Goal: Task Accomplishment & Management: Manage account settings

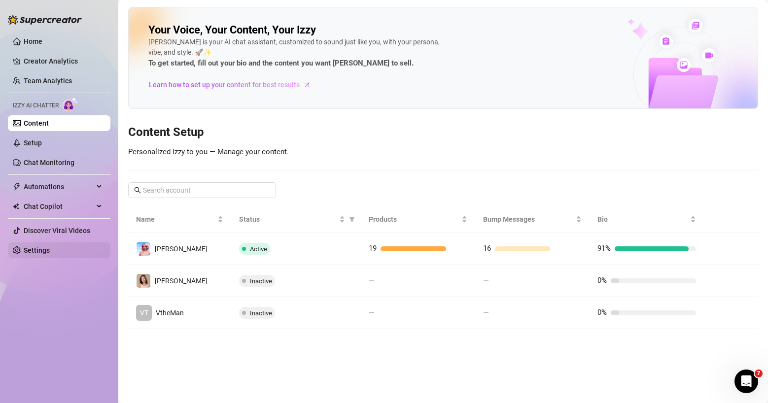
click at [48, 251] on link "Settings" at bounding box center [37, 250] width 26 height 8
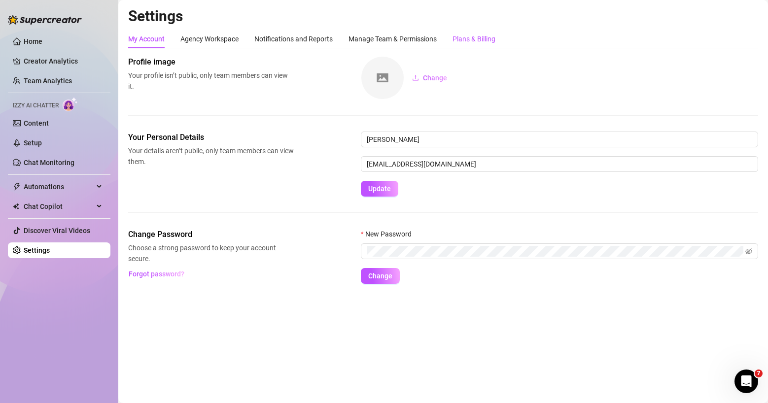
click at [472, 36] on div "Plans & Billing" at bounding box center [473, 39] width 43 height 11
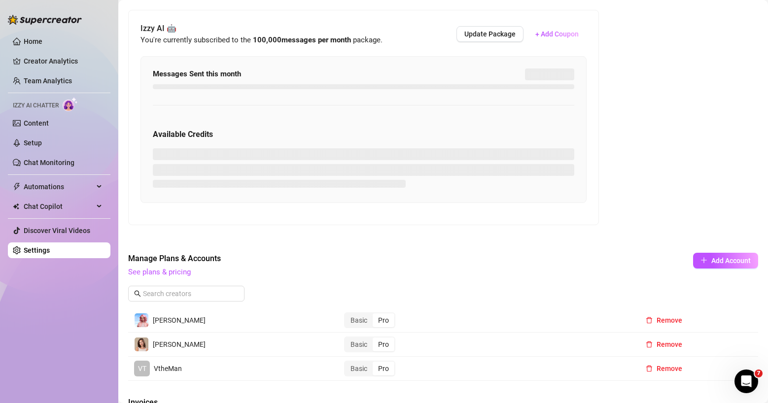
scroll to position [273, 0]
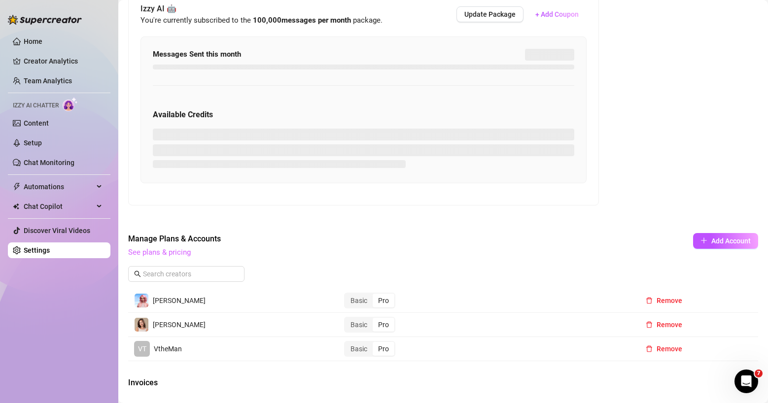
click at [161, 253] on link "See plans & pricing" at bounding box center [159, 252] width 63 height 9
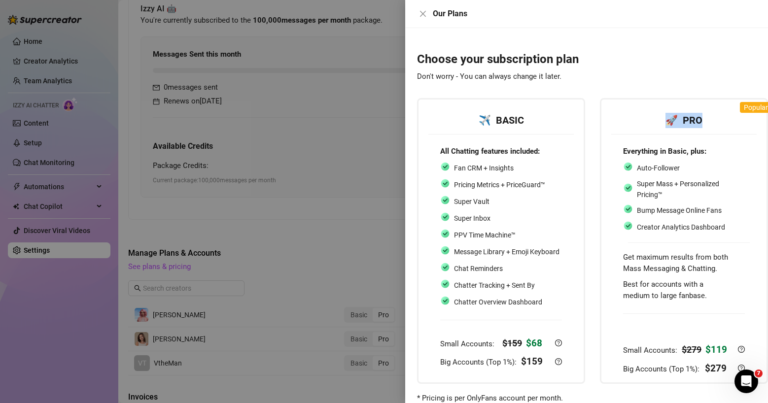
drag, startPoint x: 704, startPoint y: 119, endPoint x: 668, endPoint y: 119, distance: 36.5
click at [668, 119] on div "🚀 PRO" at bounding box center [684, 120] width 122 height 15
click at [616, 197] on div "Everything in Basic, plus: Auto-Follower Super Mass + Personalized Pricing™ Bum…" at bounding box center [683, 261] width 145 height 254
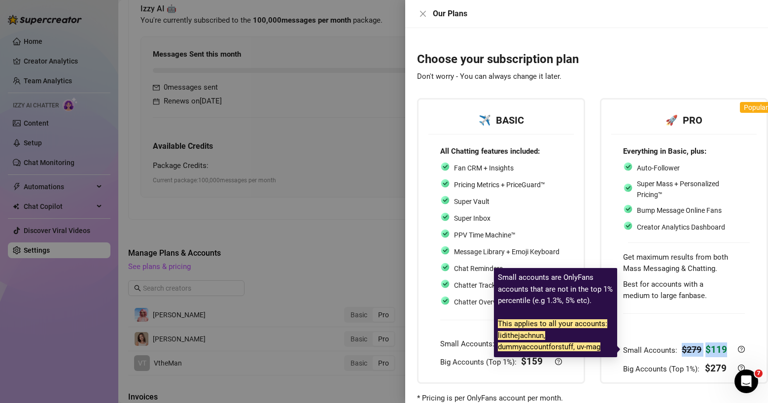
drag, startPoint x: 729, startPoint y: 346, endPoint x: 677, endPoint y: 345, distance: 52.3
click at [677, 345] on div "Small Accounts: $ 279 $ 119" at bounding box center [677, 350] width 108 height 15
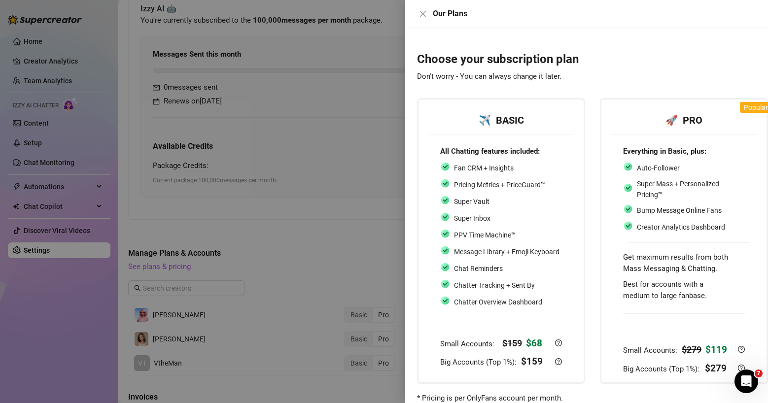
click at [685, 323] on div at bounding box center [684, 322] width 122 height 33
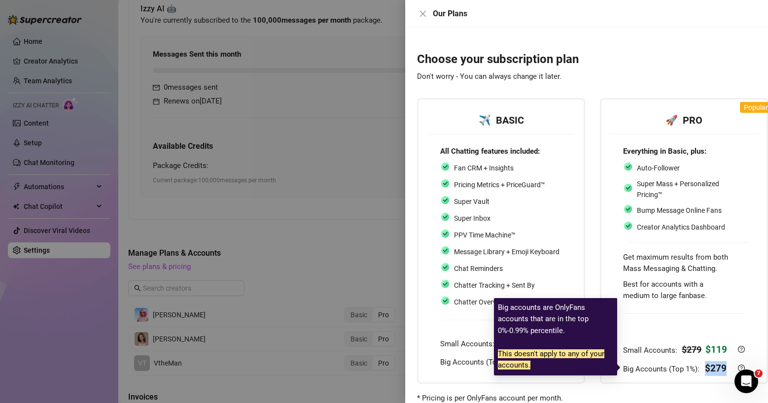
drag, startPoint x: 728, startPoint y: 366, endPoint x: 705, endPoint y: 365, distance: 23.7
click at [705, 365] on div "Big Accounts (Top 1%): $ 279" at bounding box center [677, 368] width 108 height 15
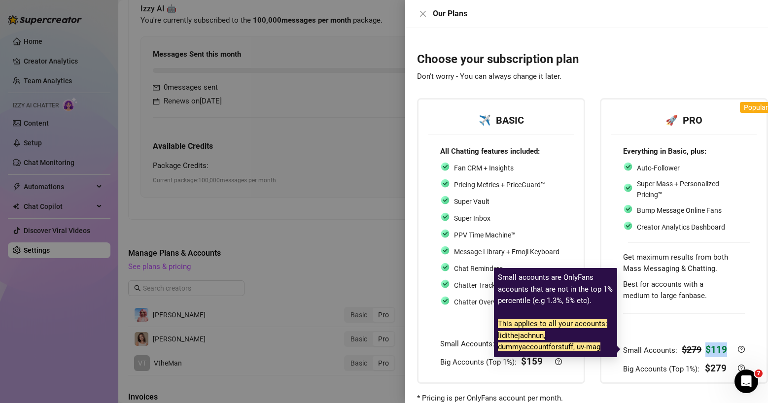
drag, startPoint x: 727, startPoint y: 345, endPoint x: 707, endPoint y: 347, distance: 20.3
click at [707, 347] on div "Small Accounts: $ 279 $ 119" at bounding box center [677, 350] width 108 height 15
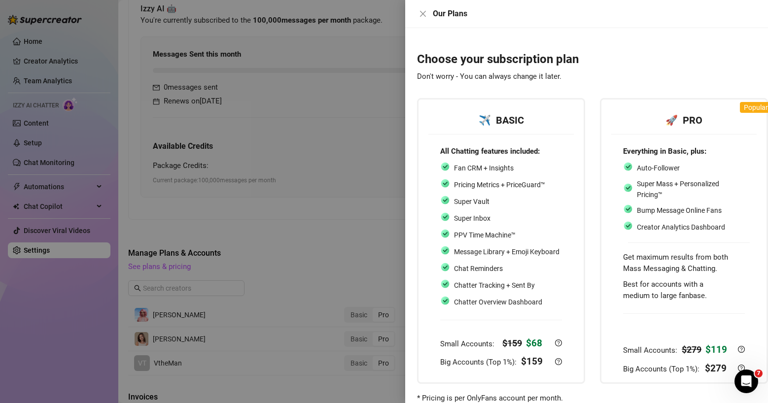
click at [709, 331] on div at bounding box center [684, 322] width 122 height 33
click at [690, 318] on div at bounding box center [684, 322] width 122 height 33
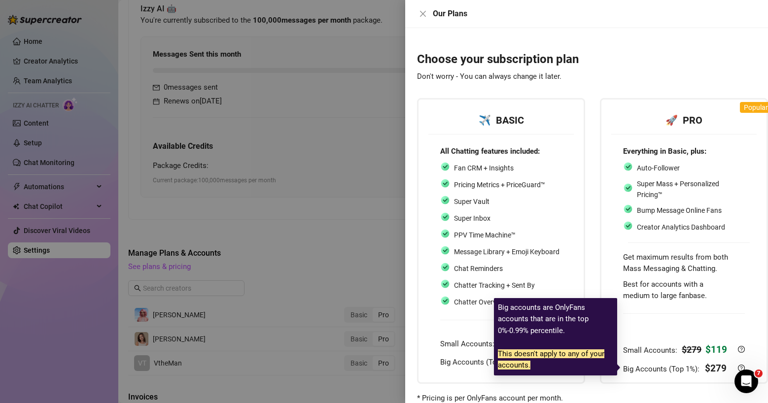
click at [727, 366] on div "Big Accounts (Top 1%): $ 279" at bounding box center [677, 368] width 108 height 15
drag, startPoint x: 726, startPoint y: 367, endPoint x: 705, endPoint y: 368, distance: 21.7
click at [705, 368] on div "Big Accounts (Top 1%): $ 279" at bounding box center [677, 368] width 108 height 15
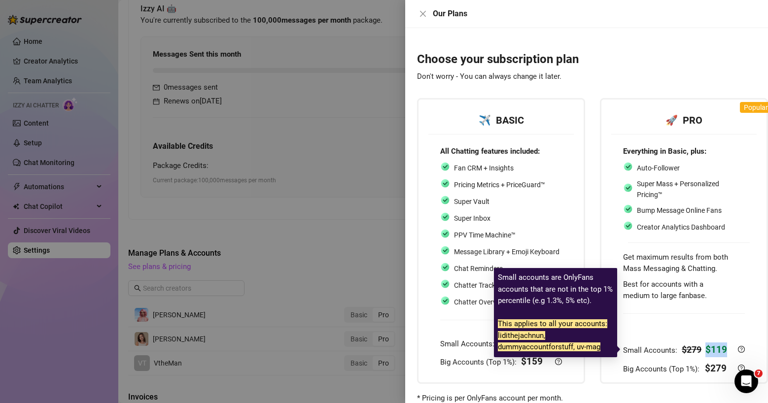
drag, startPoint x: 726, startPoint y: 349, endPoint x: 704, endPoint y: 348, distance: 22.2
click at [704, 348] on div "Small Accounts: $ 279 $ 119" at bounding box center [677, 350] width 108 height 15
click at [732, 347] on div "Small Accounts: $ 279 $ 119" at bounding box center [684, 350] width 122 height 15
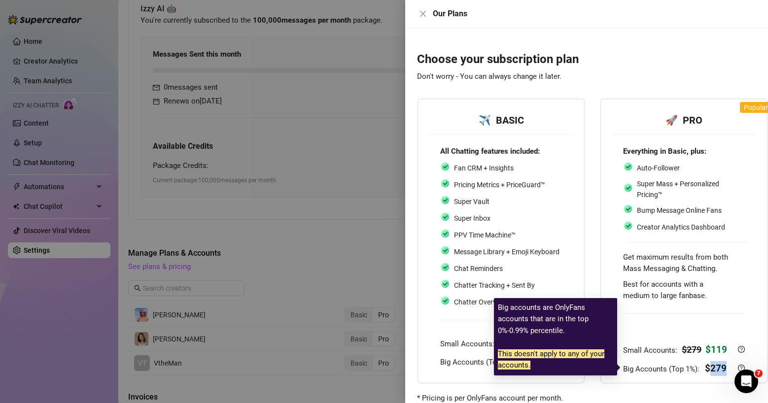
drag, startPoint x: 726, startPoint y: 367, endPoint x: 709, endPoint y: 369, distance: 17.4
click at [709, 369] on div "Big Accounts (Top 1%): $ 279" at bounding box center [677, 368] width 108 height 15
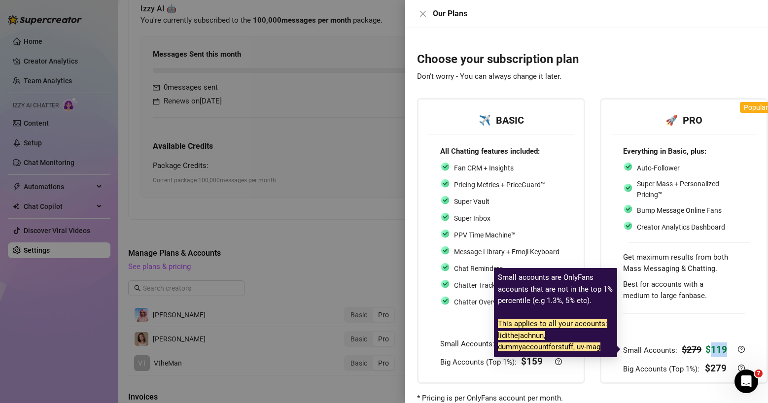
drag, startPoint x: 728, startPoint y: 351, endPoint x: 710, endPoint y: 351, distance: 17.7
click at [710, 351] on div "Small Accounts: $ 279 $ 119" at bounding box center [677, 350] width 108 height 15
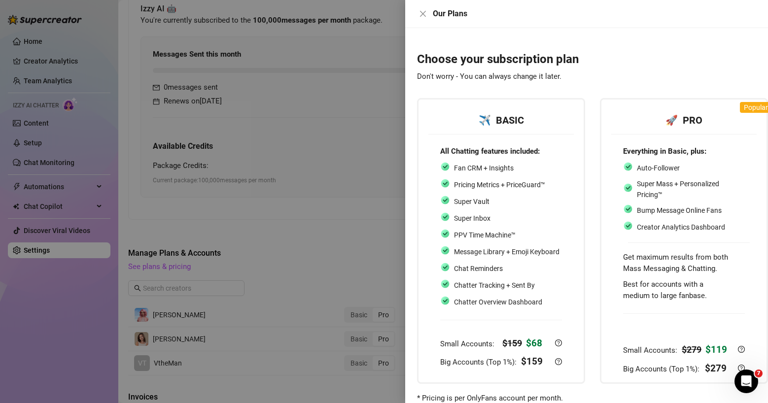
click at [688, 327] on div at bounding box center [684, 322] width 122 height 33
click at [420, 14] on icon "close" at bounding box center [423, 14] width 8 height 8
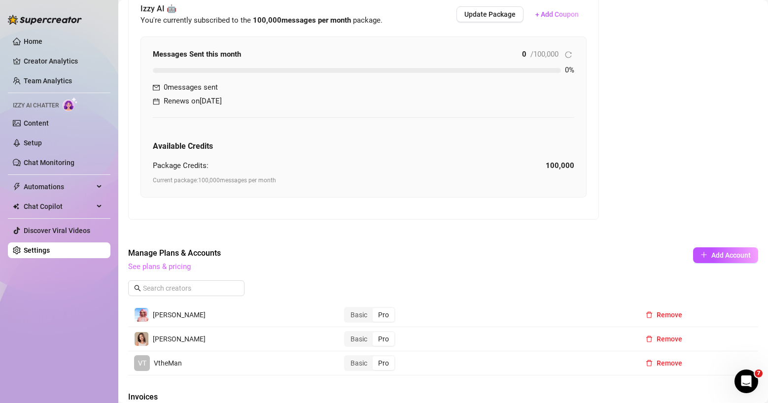
click at [175, 264] on link "See plans & pricing" at bounding box center [159, 266] width 63 height 9
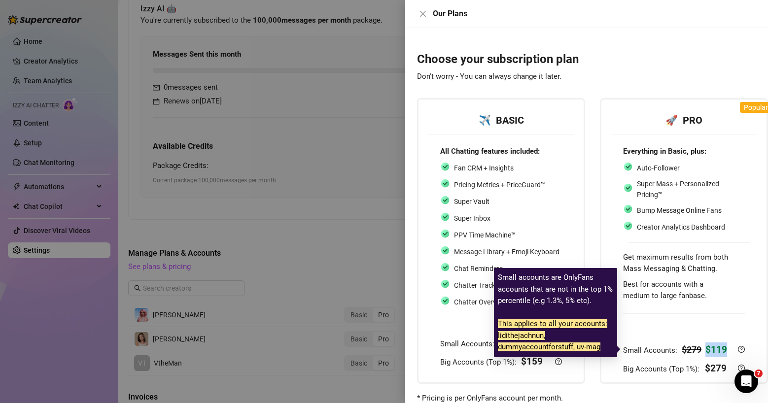
drag, startPoint x: 728, startPoint y: 352, endPoint x: 703, endPoint y: 351, distance: 25.1
click at [703, 351] on div "Small Accounts: $ 279 $ 119" at bounding box center [677, 350] width 108 height 15
click at [726, 343] on div "$ 119" at bounding box center [716, 350] width 22 height 15
click at [729, 350] on div "Small Accounts: $ 279 $ 119" at bounding box center [677, 350] width 108 height 15
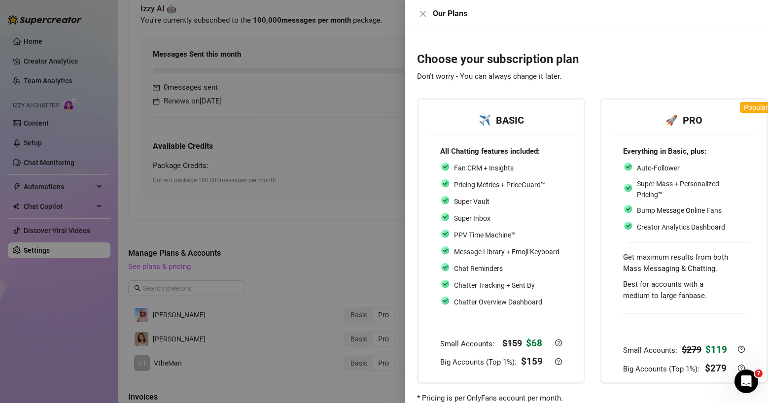
click at [631, 78] on h3 "Choose your subscription plan Don't worry - You can always change it later." at bounding box center [592, 68] width 351 height 32
click at [420, 11] on icon "close" at bounding box center [423, 14] width 6 height 6
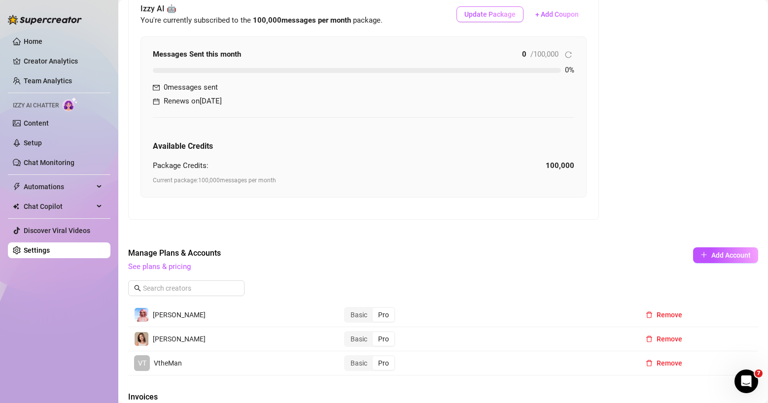
click at [500, 16] on span "Update Package" at bounding box center [489, 14] width 51 height 8
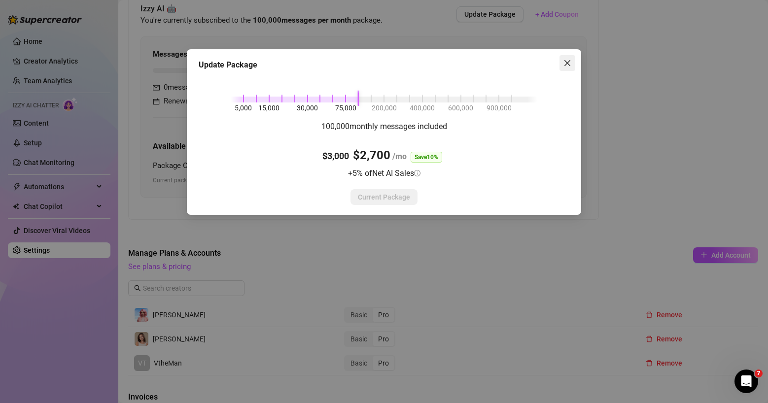
click at [570, 58] on button "Close" at bounding box center [567, 63] width 16 height 16
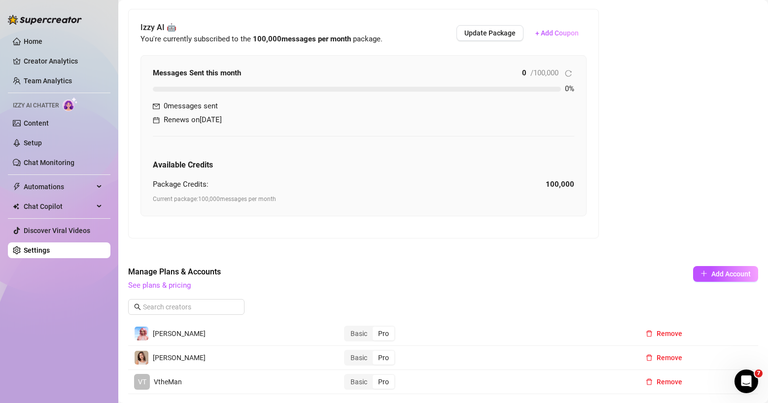
scroll to position [238, 0]
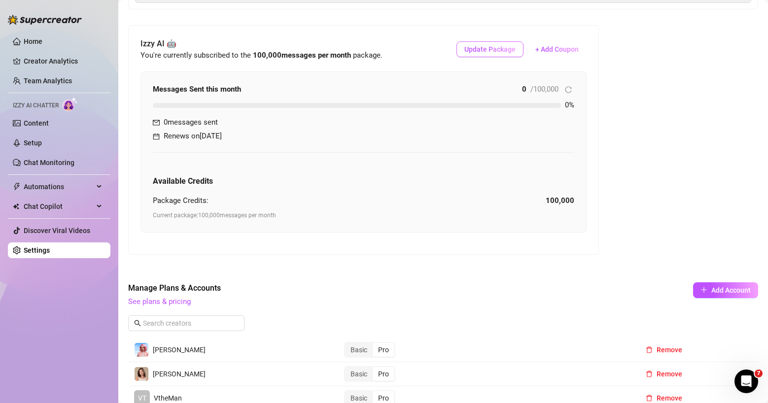
click at [489, 49] on span "Update Package" at bounding box center [489, 49] width 51 height 8
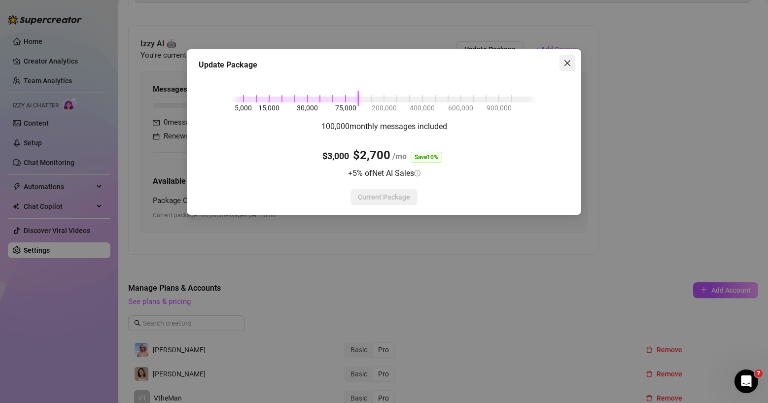
click at [572, 61] on span "Close" at bounding box center [567, 63] width 16 height 8
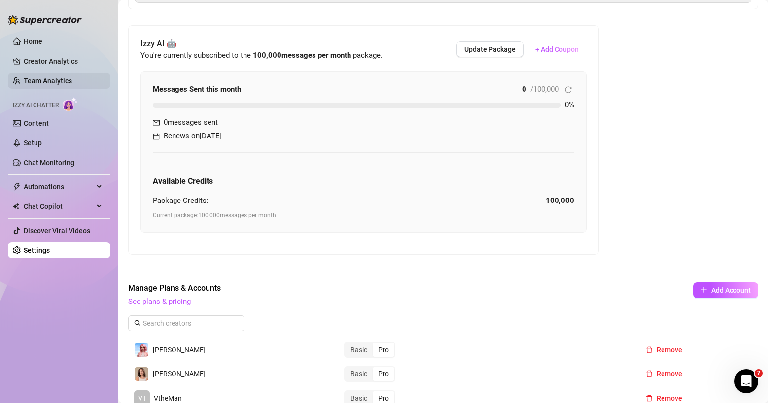
click at [51, 81] on link "Team Analytics" at bounding box center [48, 81] width 48 height 8
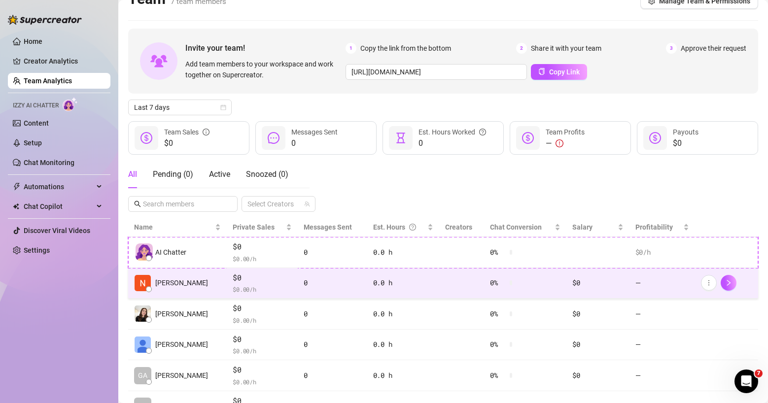
scroll to position [18, 0]
click at [253, 283] on span "$ 0.00 /h" at bounding box center [262, 288] width 59 height 10
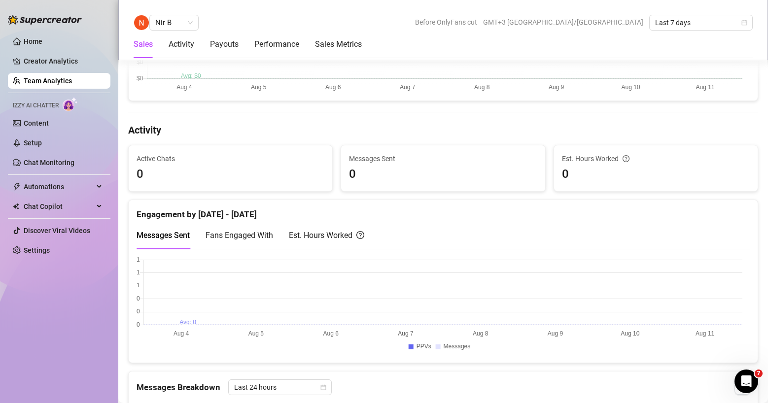
scroll to position [353, 0]
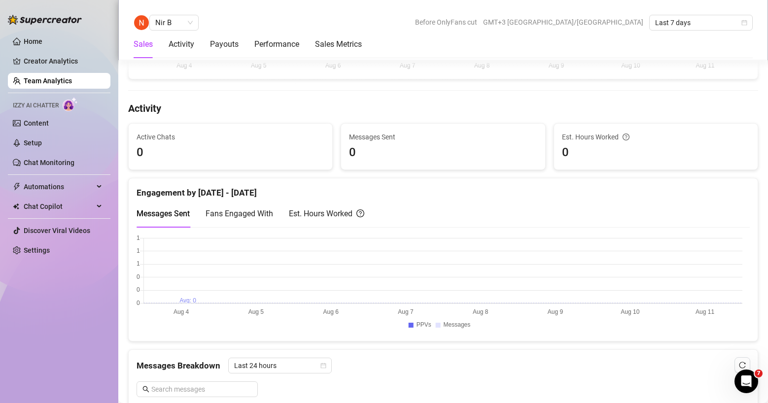
click at [245, 213] on span "Fans Engaged With" at bounding box center [240, 213] width 68 height 9
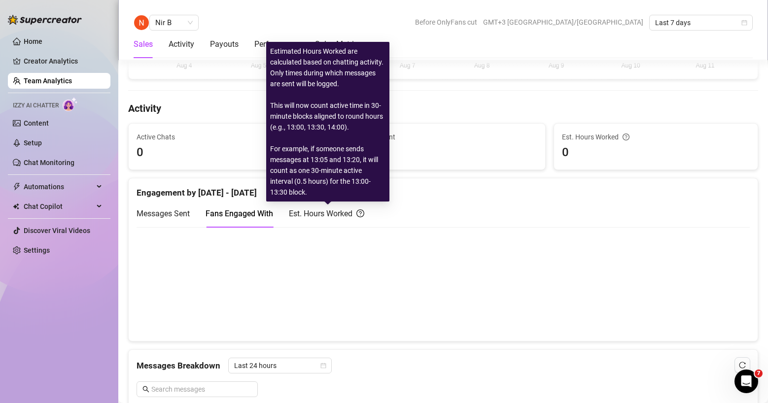
click at [312, 218] on div "Est. Hours Worked" at bounding box center [326, 213] width 75 height 12
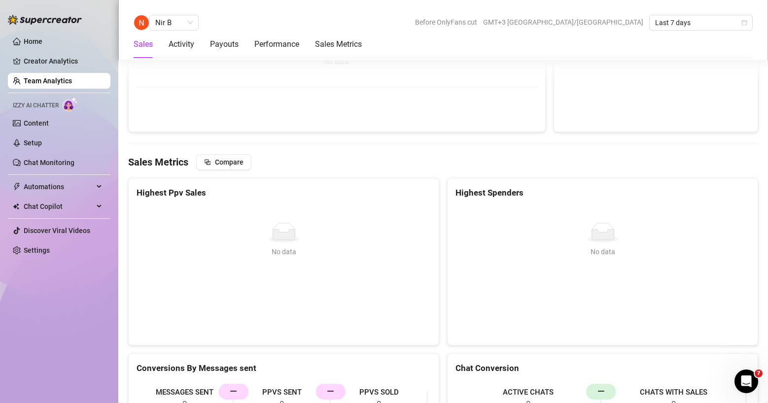
scroll to position [1153, 0]
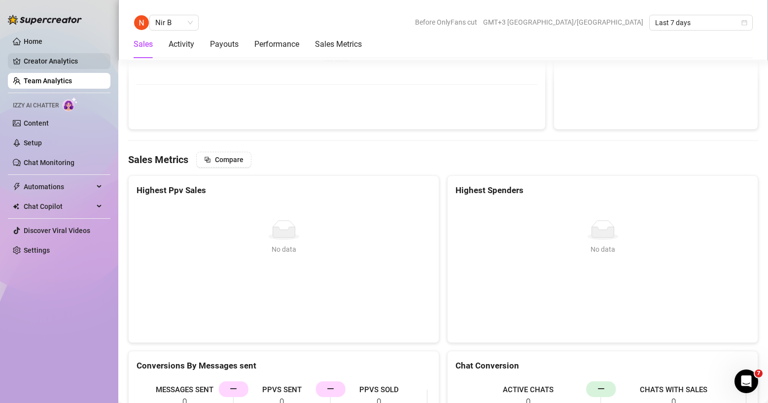
click at [44, 67] on link "Creator Analytics" at bounding box center [63, 61] width 79 height 16
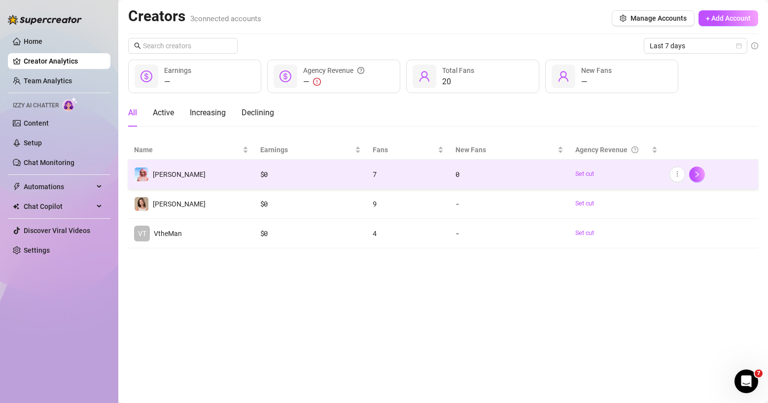
click at [242, 175] on td "[PERSON_NAME]" at bounding box center [191, 175] width 126 height 30
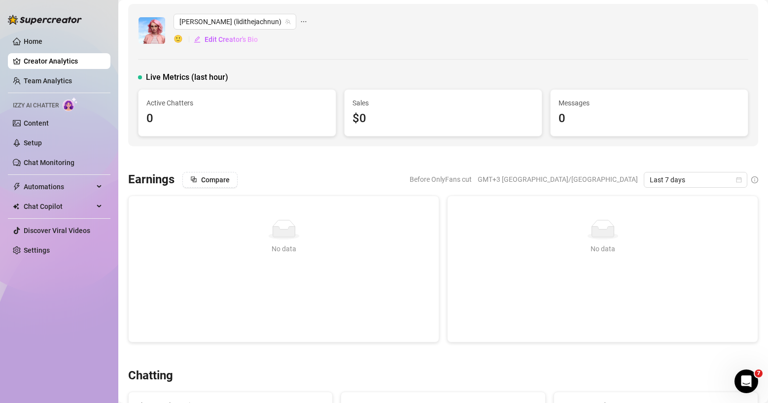
scroll to position [4, 0]
click at [50, 246] on link "Settings" at bounding box center [37, 250] width 26 height 8
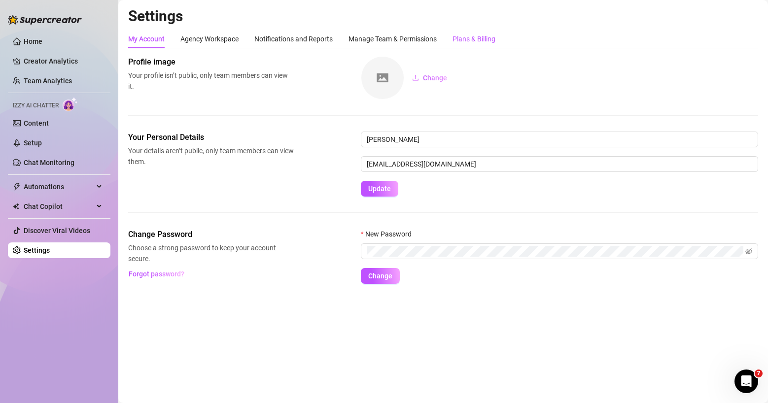
click at [485, 39] on div "Plans & Billing" at bounding box center [473, 39] width 43 height 11
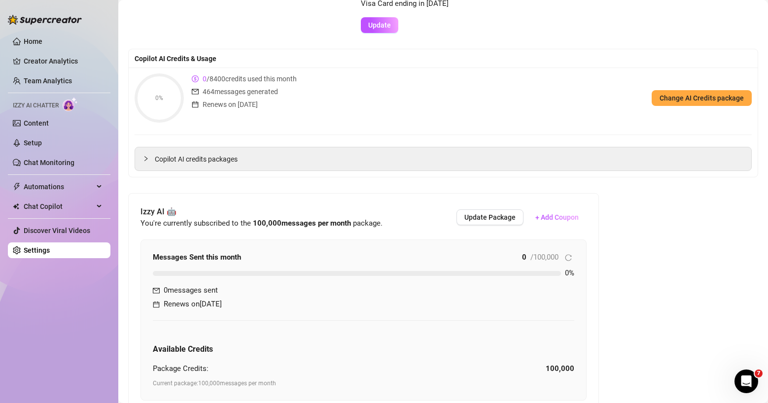
scroll to position [153, 0]
